Goal: Information Seeking & Learning: Learn about a topic

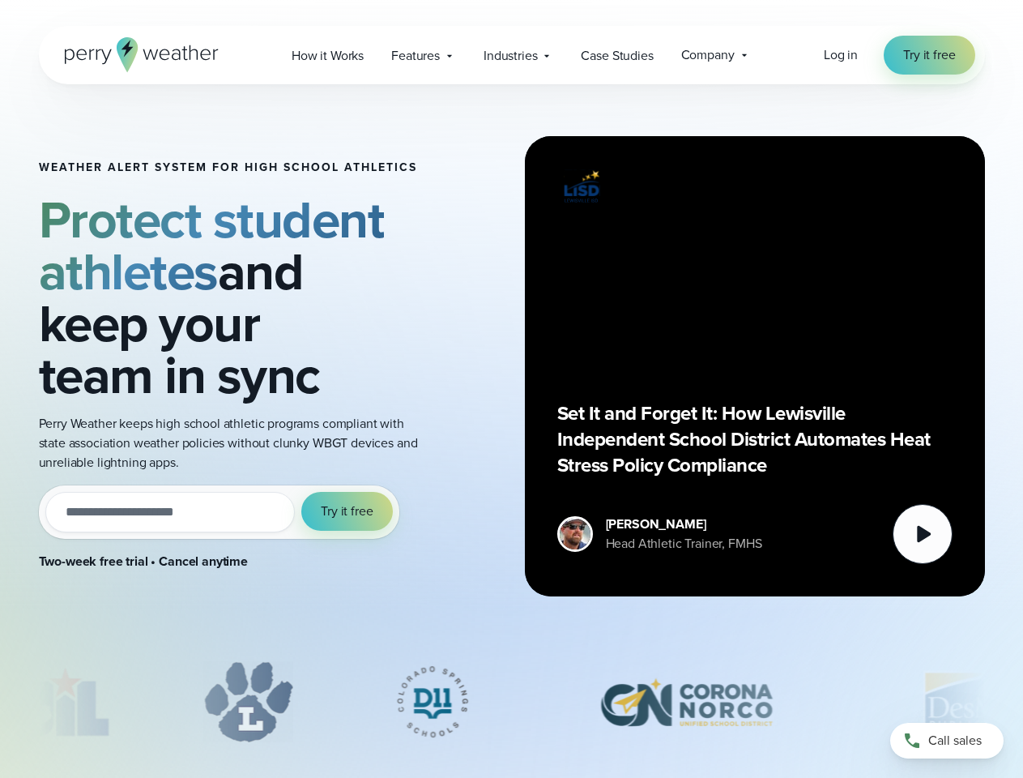
click at [511, 389] on div "Weather Alert System for High School Athletics Protect student athletes and kee…" at bounding box center [512, 366] width 946 height 564
click at [511, 55] on span "Industries" at bounding box center [510, 55] width 53 height 19
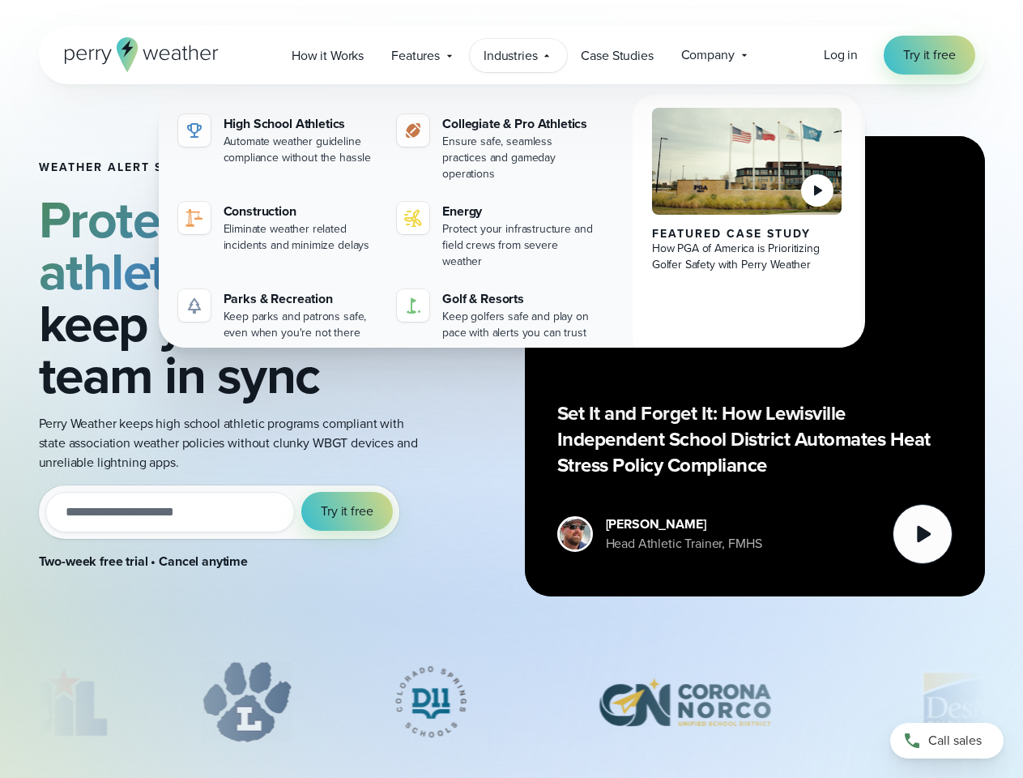
click at [219, 512] on input "email" at bounding box center [170, 512] width 250 height 41
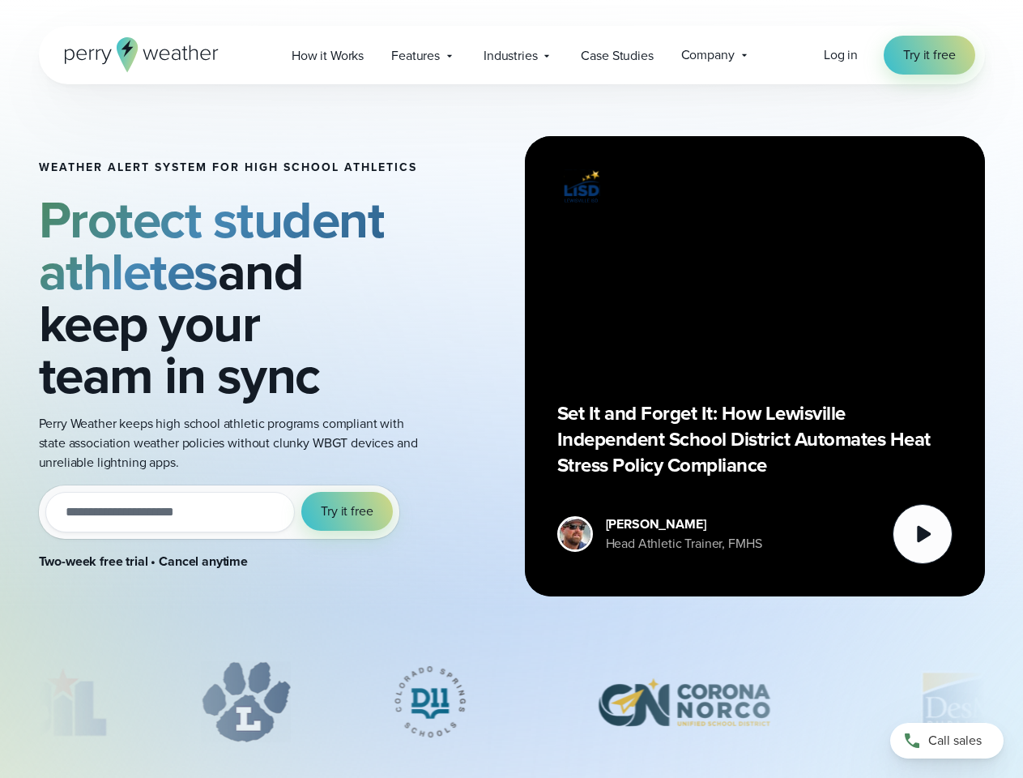
click at [348, 511] on span "Try it free" at bounding box center [347, 511] width 52 height 19
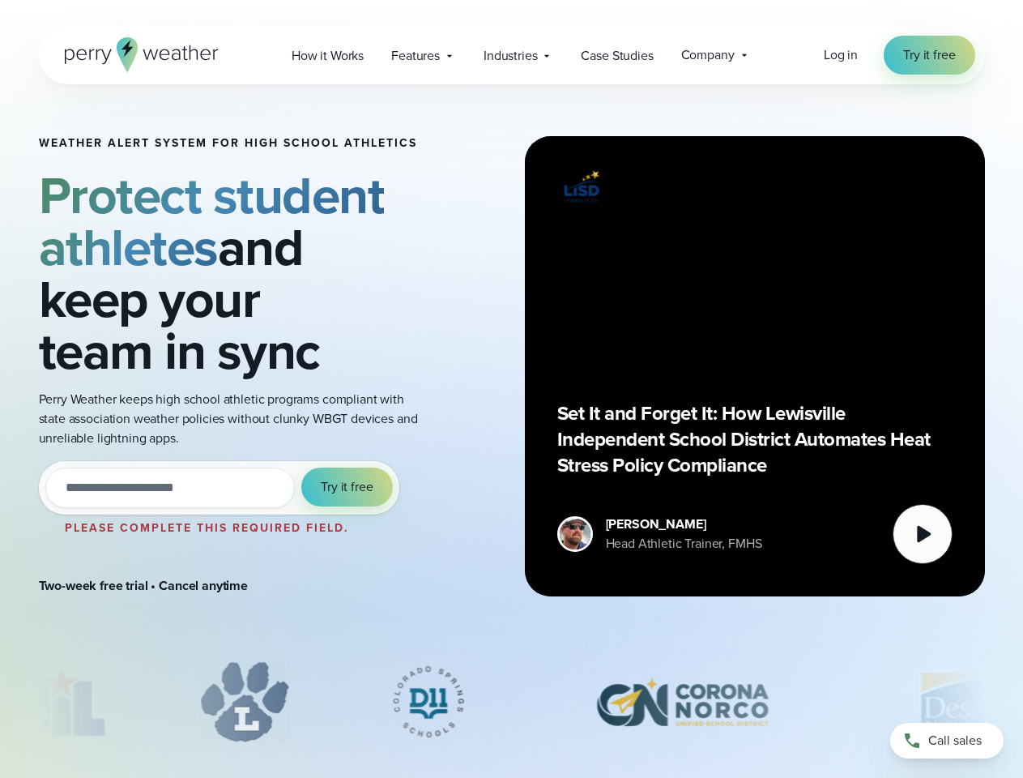
click at [755, 366] on div "Set It and Forget It: How Lewisville Independent School District Automates Heat…" at bounding box center [755, 366] width 395 height 395
click at [923, 534] on icon at bounding box center [924, 534] width 14 height 17
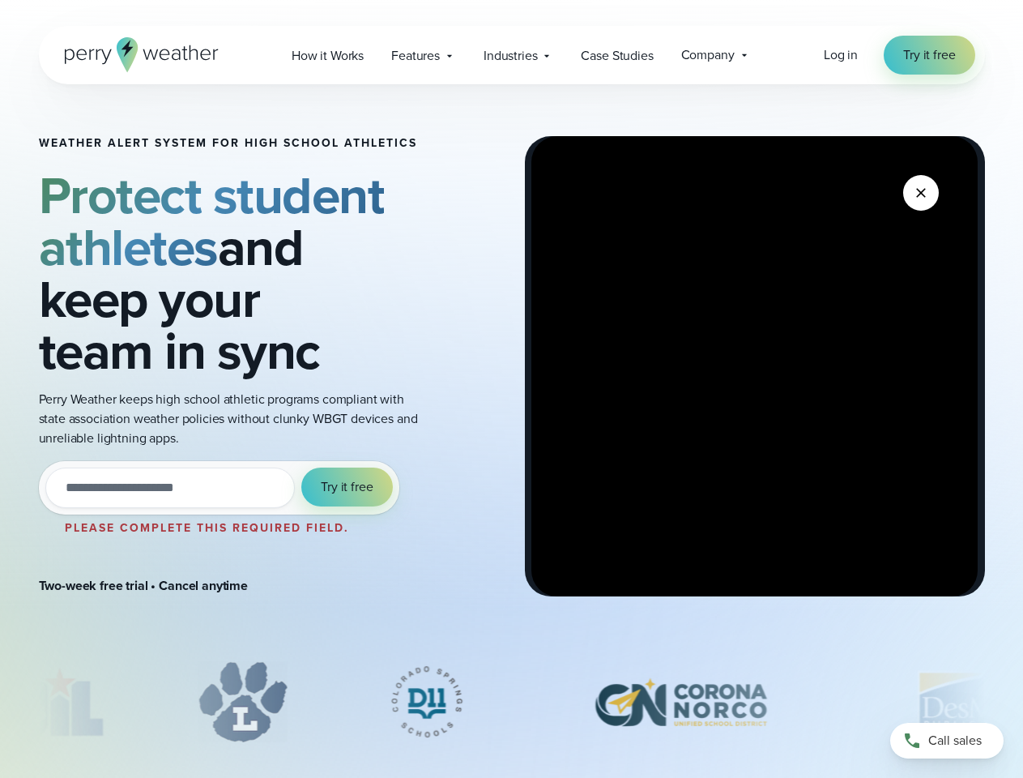
click at [512, 702] on div "slideshow" at bounding box center [512, 701] width 946 height 81
click at [0, 702] on div at bounding box center [511, 705] width 1023 height 89
